Goal: Task Accomplishment & Management: Use online tool/utility

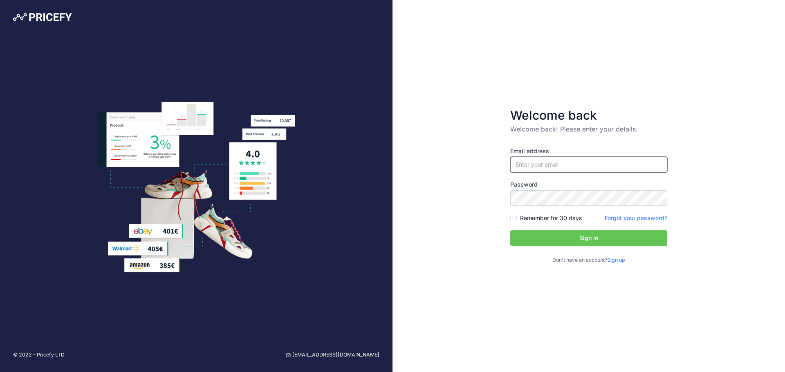
click at [569, 159] on input "email" at bounding box center [588, 165] width 157 height 16
click at [542, 159] on input "email" at bounding box center [588, 165] width 157 height 16
paste input "[EMAIL_ADDRESS][DOMAIN_NAME]"
type input "[EMAIL_ADDRESS][DOMAIN_NAME]"
click at [515, 217] on input "Remember for 30 days" at bounding box center [513, 218] width 7 height 7
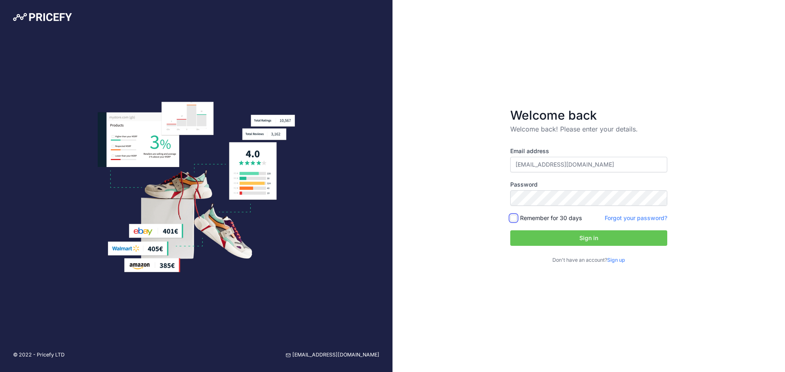
checkbox input "true"
click at [542, 236] on button "Sign in" at bounding box center [588, 239] width 157 height 16
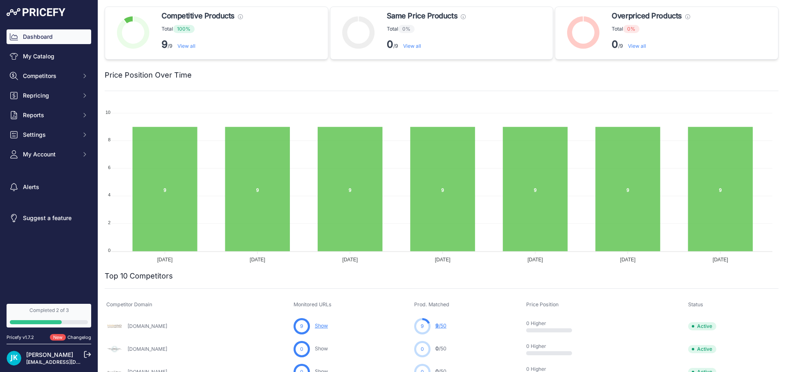
click at [69, 338] on link "Changelog" at bounding box center [79, 338] width 24 height 6
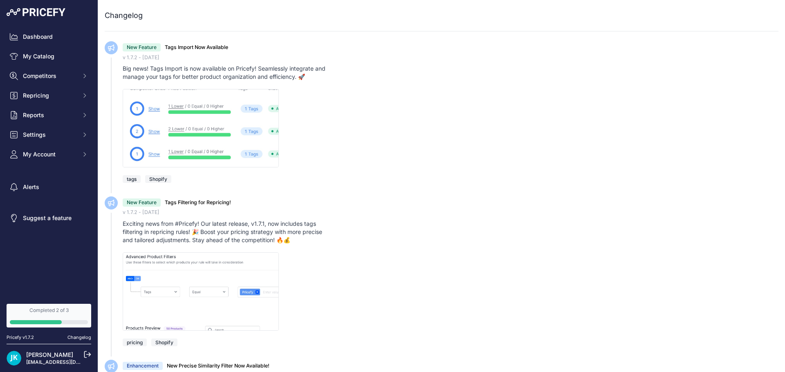
drag, startPoint x: 418, startPoint y: 248, endPoint x: 369, endPoint y: 107, distance: 148.8
click at [58, 134] on span "Settings" at bounding box center [50, 135] width 54 height 8
click at [48, 201] on link "Product Feed" at bounding box center [49, 204] width 85 height 14
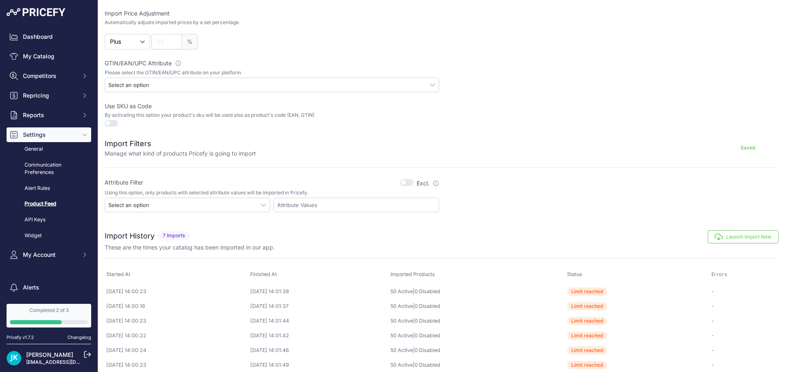
scroll to position [217, 0]
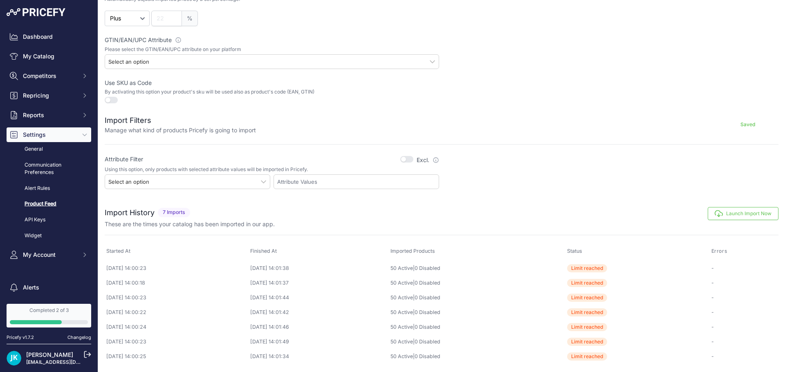
click at [189, 182] on div "Select an option" at bounding box center [188, 182] width 166 height 15
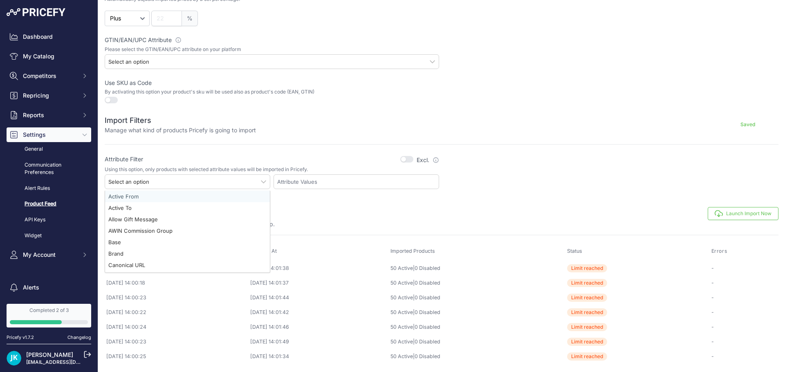
click at [195, 154] on form "Feed Settings Manage how your custom attribute Saved Import Price Adjustment Au…" at bounding box center [442, 63] width 674 height 253
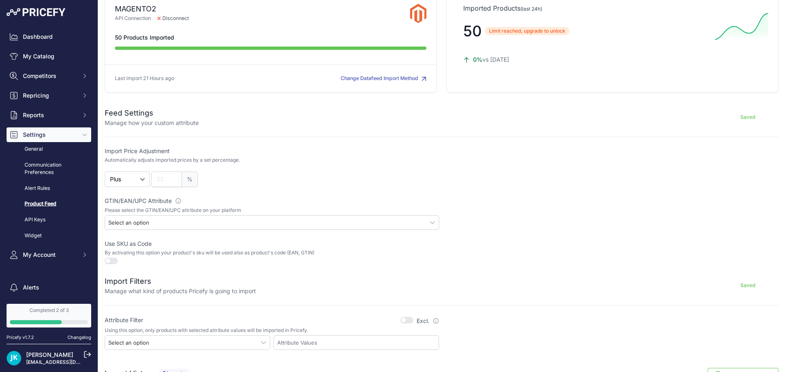
scroll to position [0, 0]
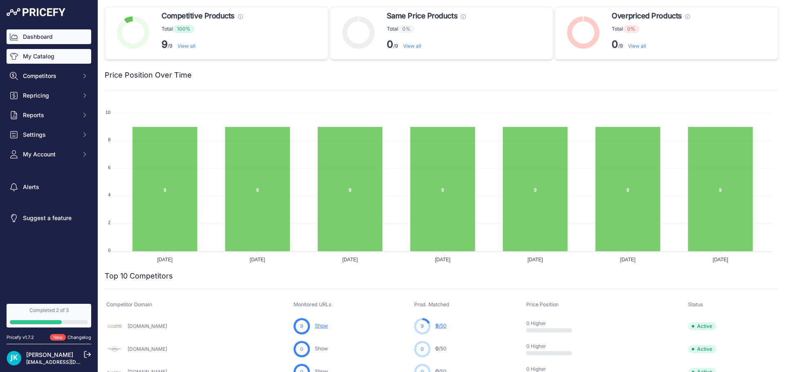
click at [60, 61] on link "My Catalog" at bounding box center [49, 56] width 85 height 15
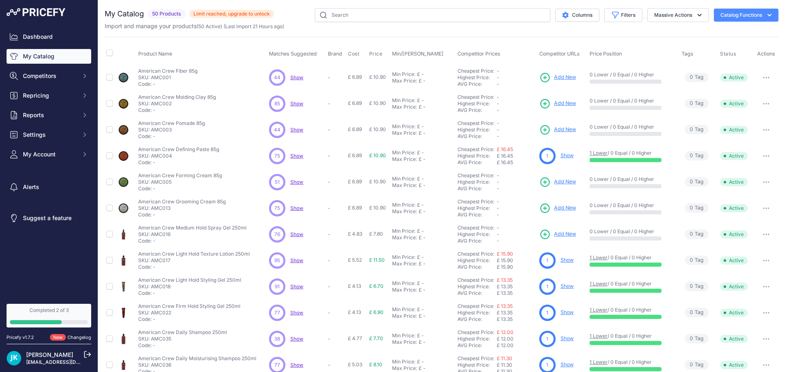
click at [743, 17] on button "Catalog Functions" at bounding box center [746, 15] width 65 height 13
click at [735, 31] on span "Import Additional Info" at bounding box center [730, 32] width 50 height 7
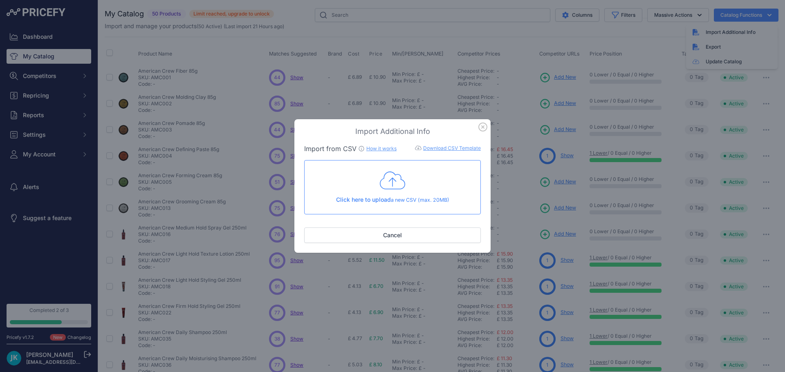
click at [376, 149] on link "How it works" at bounding box center [381, 148] width 30 height 6
